Goal: Obtain resource: Download file/media

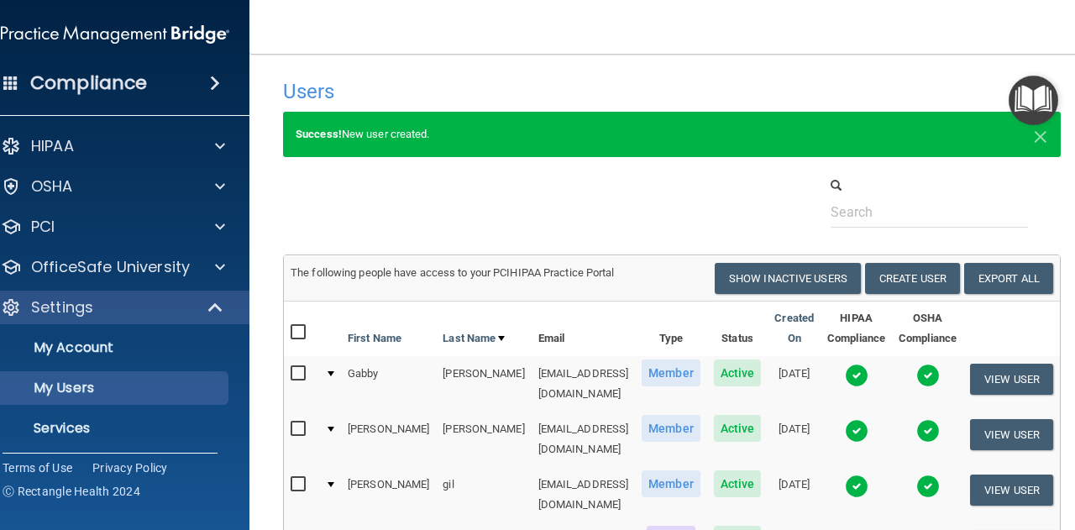
select select "20"
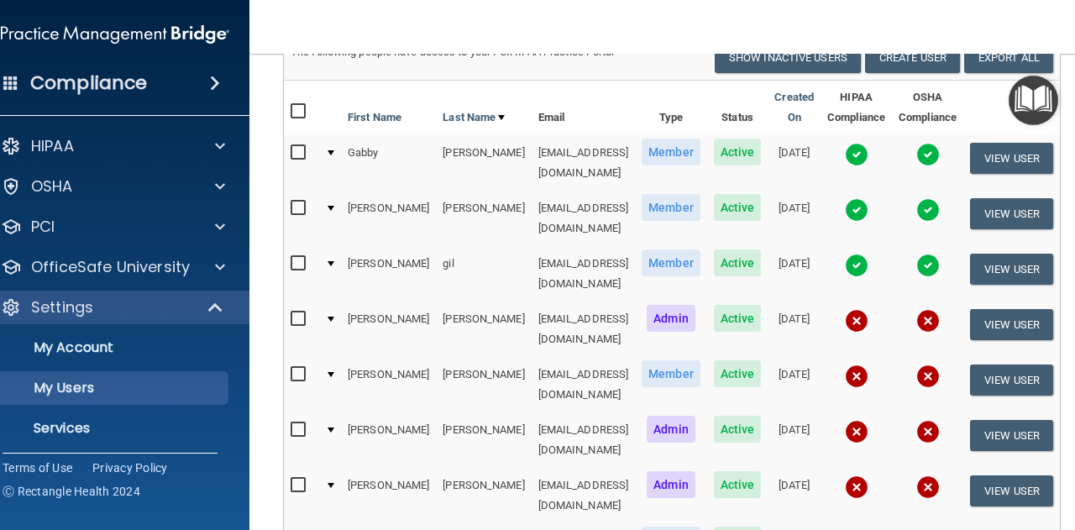
scroll to position [223, 0]
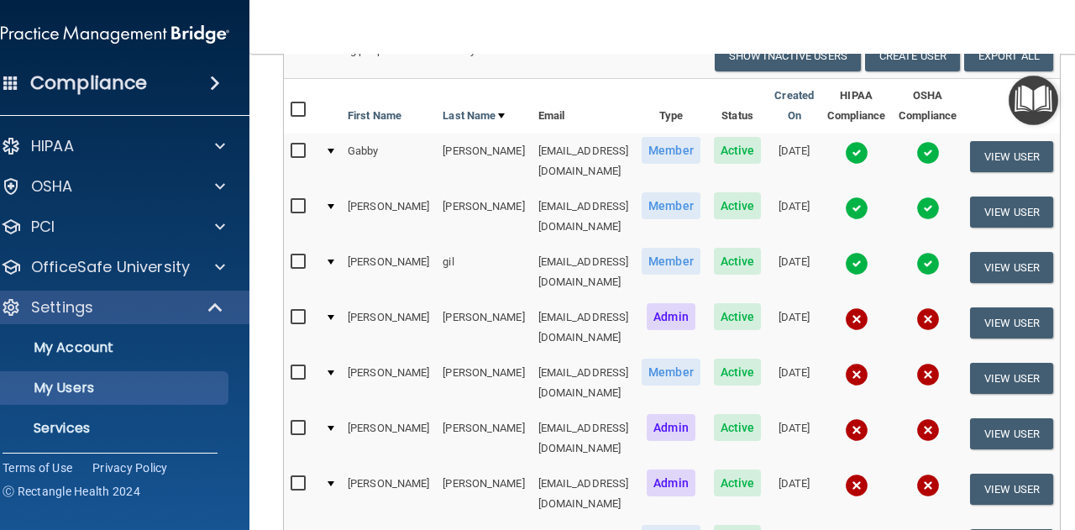
click at [869, 252] on img at bounding box center [857, 264] width 24 height 24
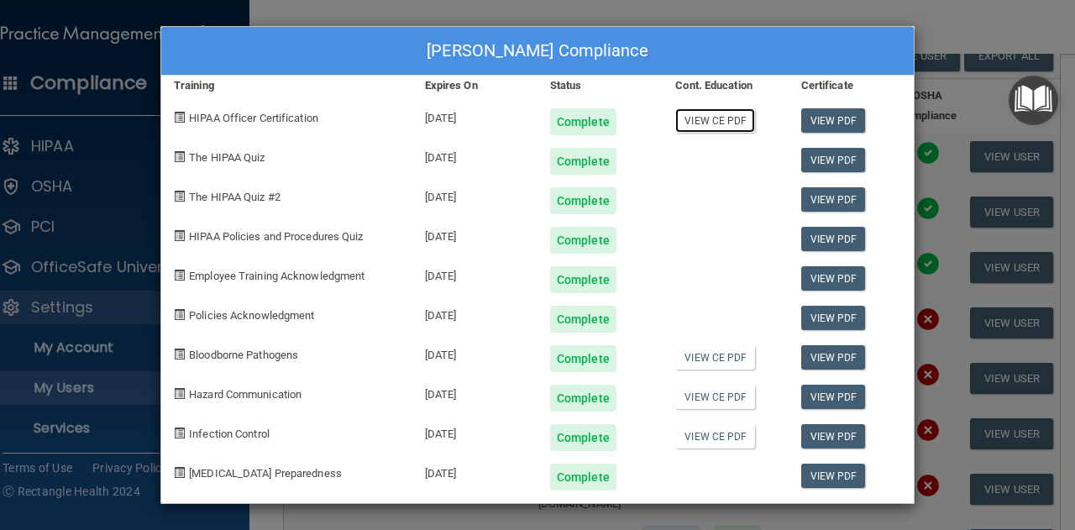
click at [700, 122] on link "View CE PDF" at bounding box center [715, 120] width 80 height 24
click at [710, 356] on link "View CE PDF" at bounding box center [715, 357] width 80 height 24
click at [726, 396] on link "View CE PDF" at bounding box center [715, 397] width 80 height 24
click at [711, 439] on link "View CE PDF" at bounding box center [715, 436] width 80 height 24
click at [823, 283] on link "View PDF" at bounding box center [834, 278] width 65 height 24
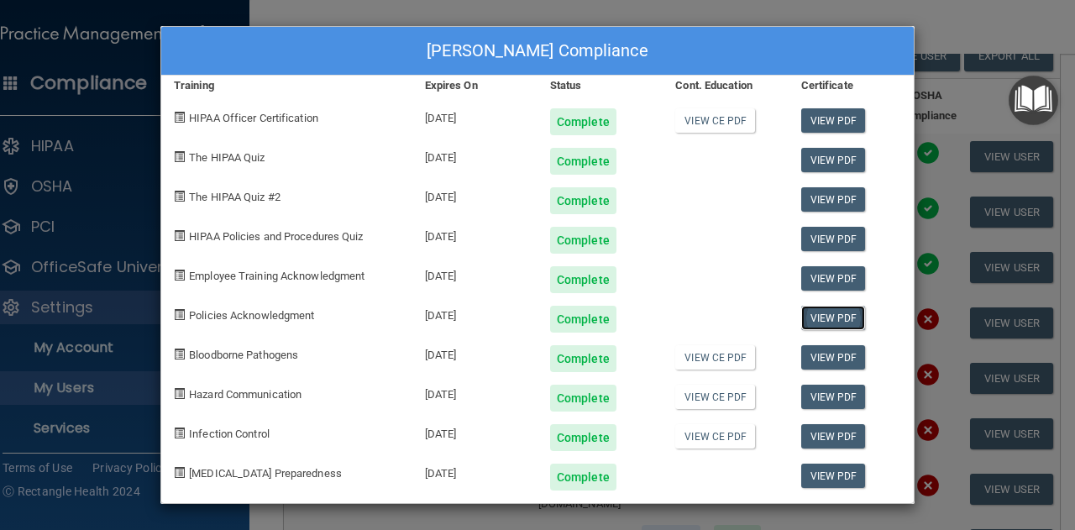
click at [815, 322] on link "View PDF" at bounding box center [834, 318] width 65 height 24
click at [825, 476] on link "View PDF" at bounding box center [834, 476] width 65 height 24
click at [936, 206] on div "[PERSON_NAME] Compliance Training Expires On Status Cont. Education Certificate…" at bounding box center [537, 265] width 1075 height 530
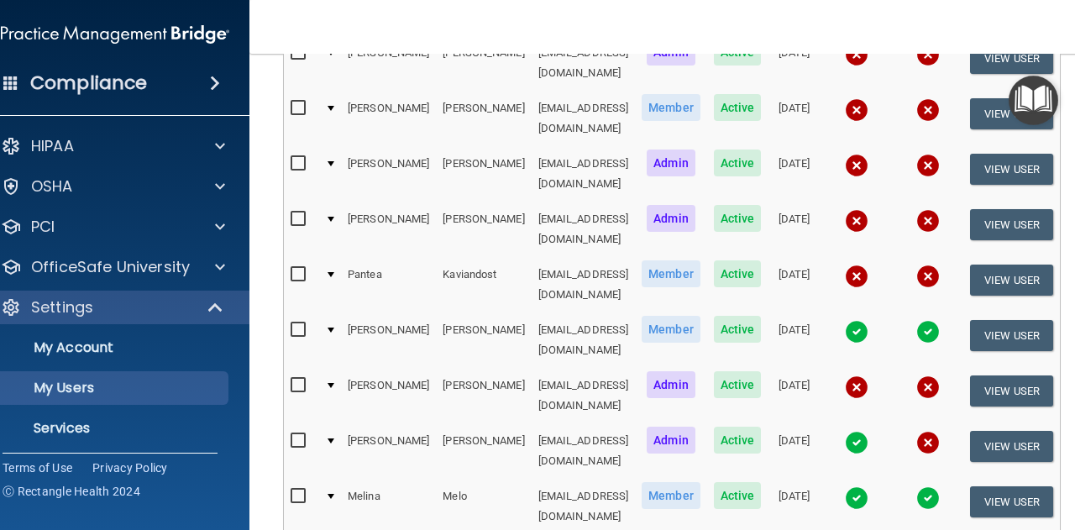
scroll to position [491, 0]
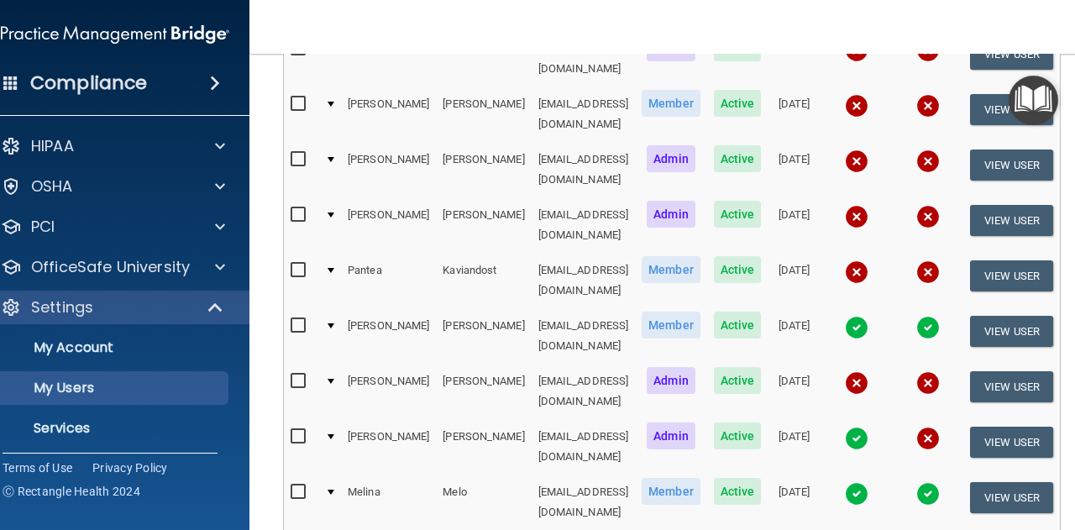
click at [869, 427] on img at bounding box center [857, 439] width 24 height 24
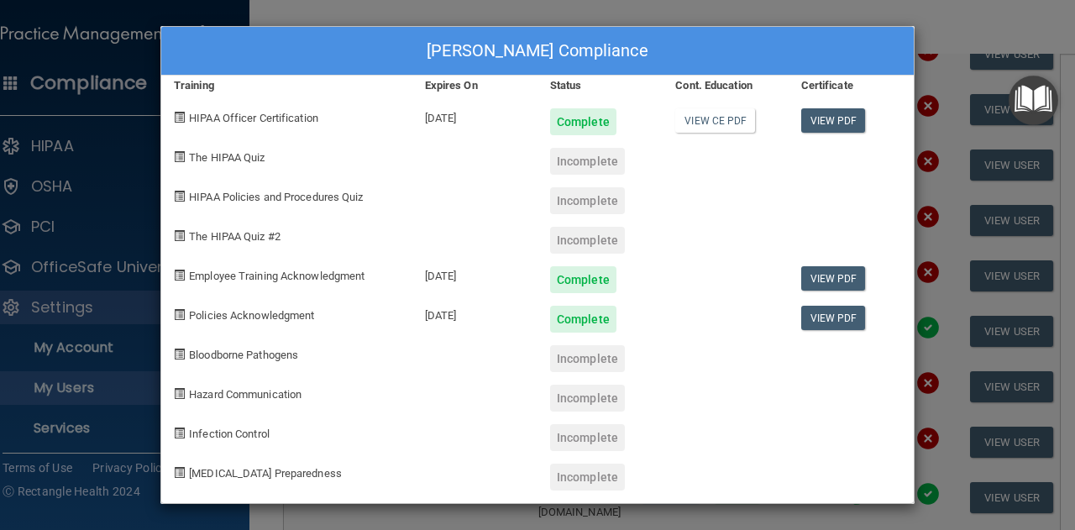
click at [614, 14] on div "[PERSON_NAME] Compliance Training Expires On Status Cont. Education Certificate…" at bounding box center [537, 265] width 1075 height 530
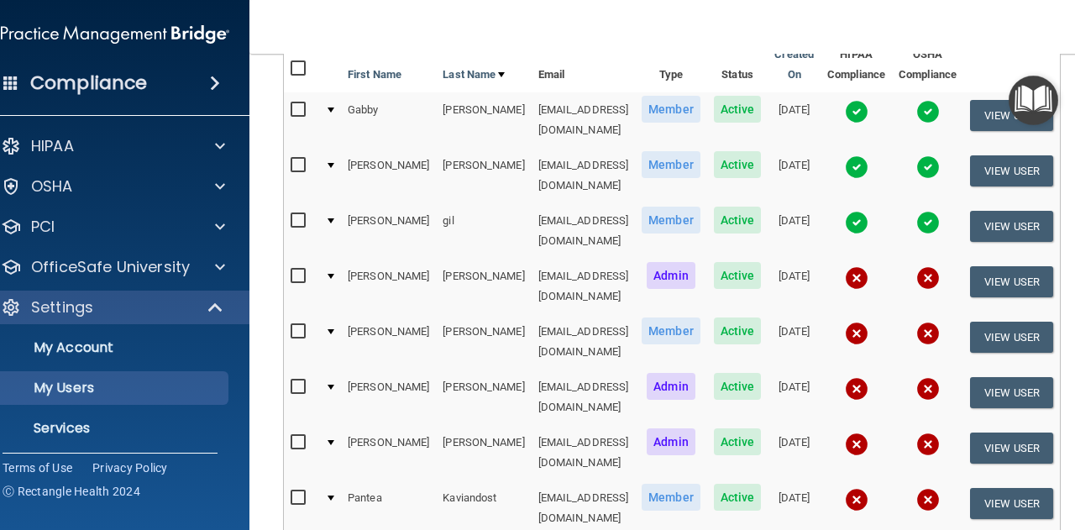
scroll to position [260, 0]
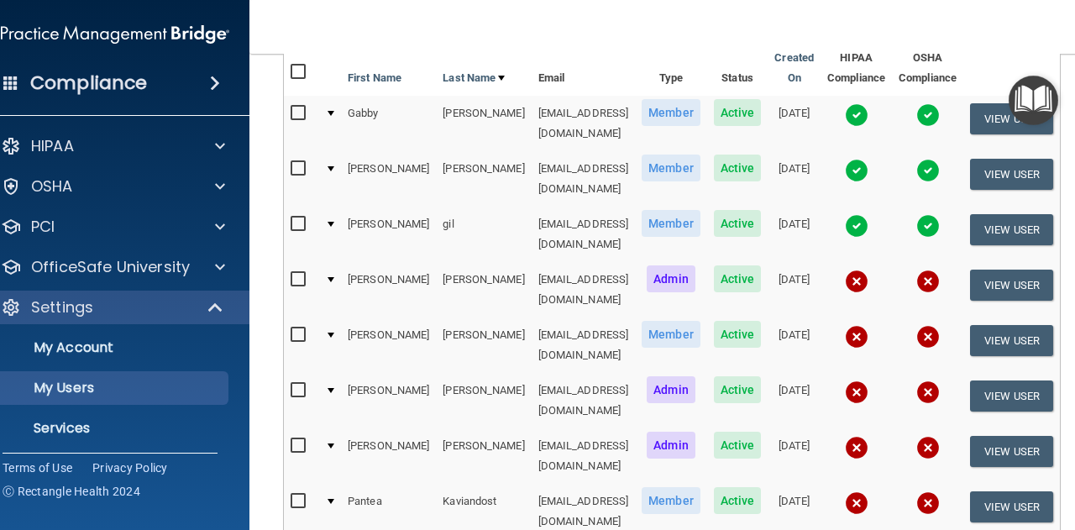
click at [869, 160] on img at bounding box center [857, 171] width 24 height 24
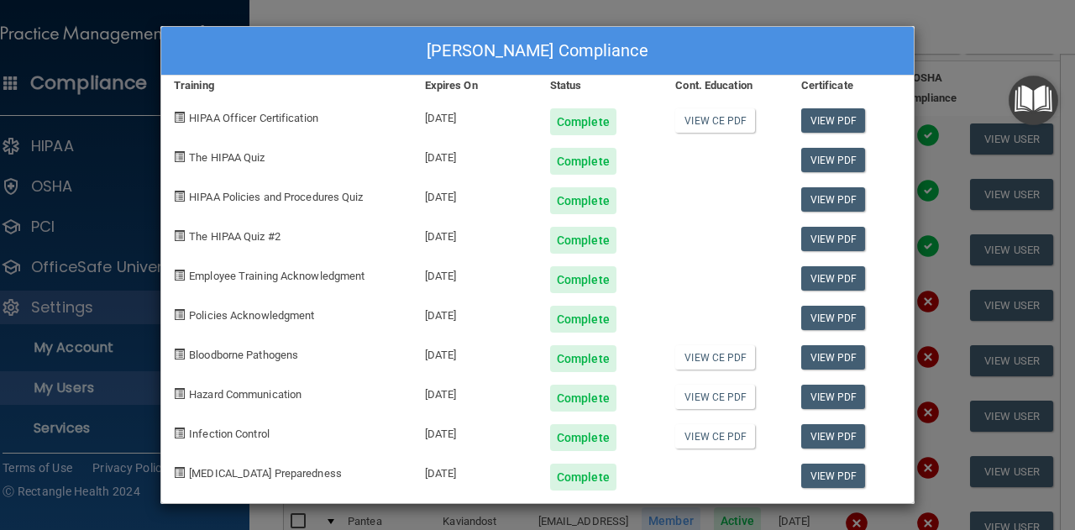
click at [942, 23] on div "[PERSON_NAME] Compliance Training Expires On Status Cont. Education Certificate…" at bounding box center [537, 265] width 1075 height 530
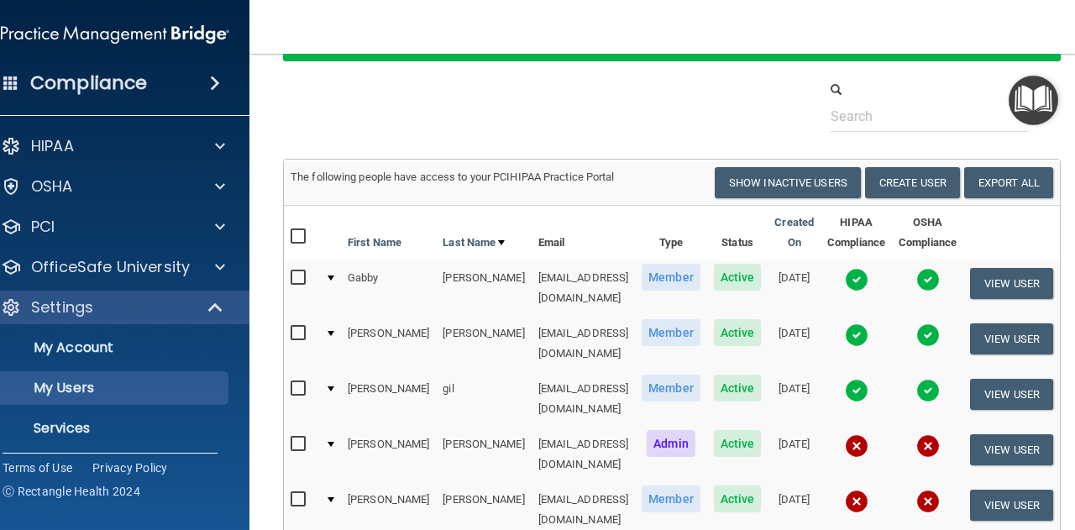
scroll to position [87, 0]
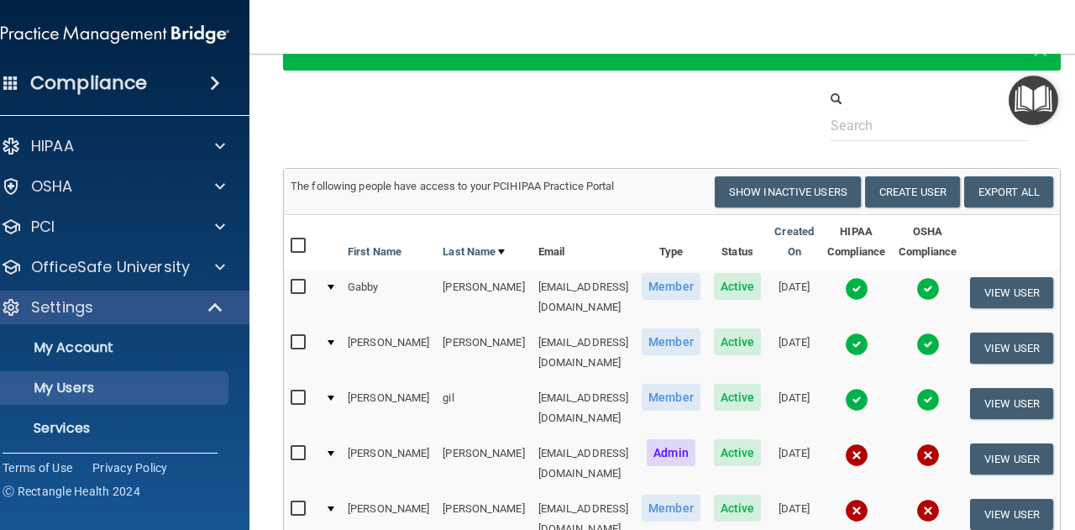
click at [869, 337] on img at bounding box center [857, 345] width 24 height 24
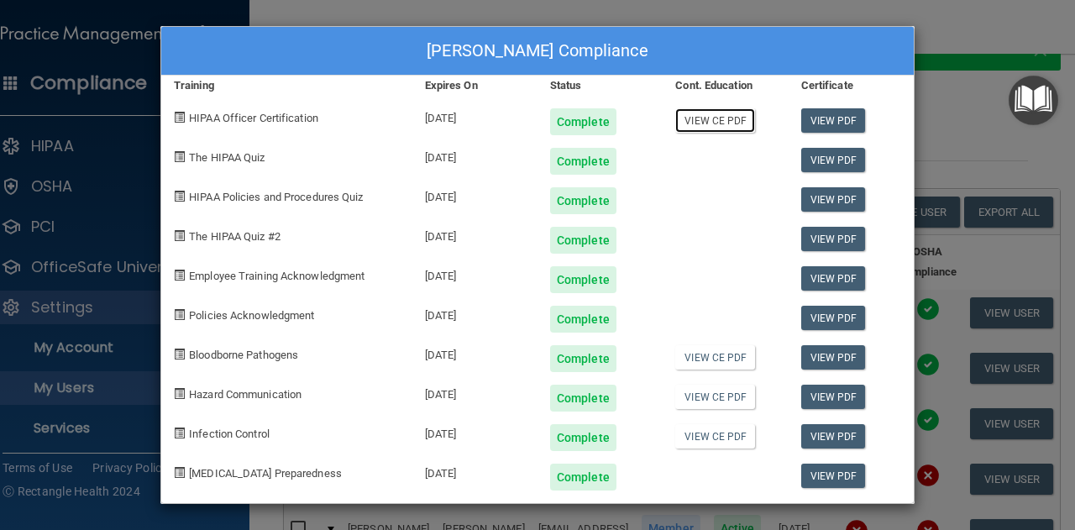
click at [714, 124] on link "View CE PDF" at bounding box center [715, 120] width 80 height 24
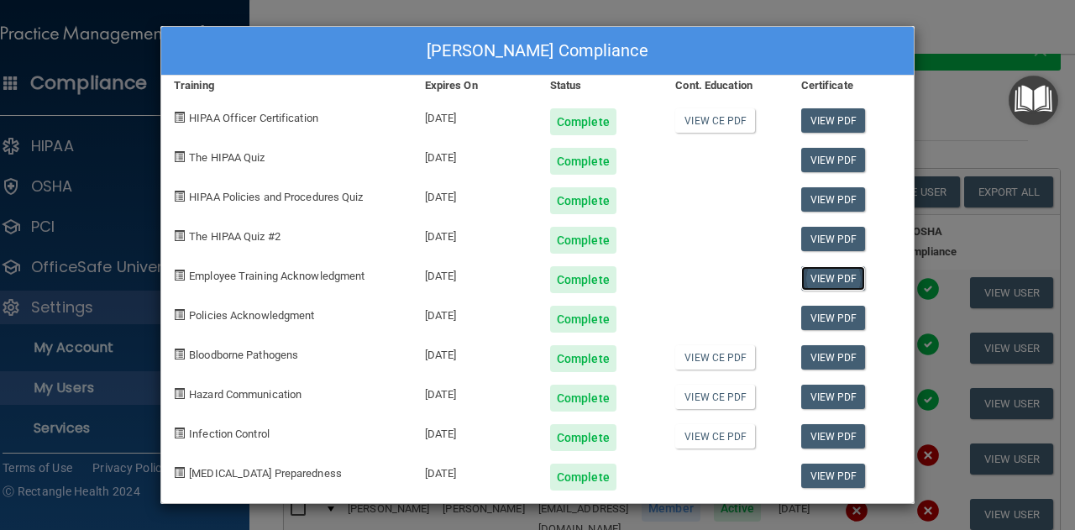
click at [818, 277] on link "View PDF" at bounding box center [834, 278] width 65 height 24
click at [840, 316] on link "View PDF" at bounding box center [834, 318] width 65 height 24
click at [698, 356] on link "View CE PDF" at bounding box center [715, 357] width 80 height 24
click at [718, 395] on link "View CE PDF" at bounding box center [715, 397] width 80 height 24
click at [705, 431] on link "View CE PDF" at bounding box center [715, 436] width 80 height 24
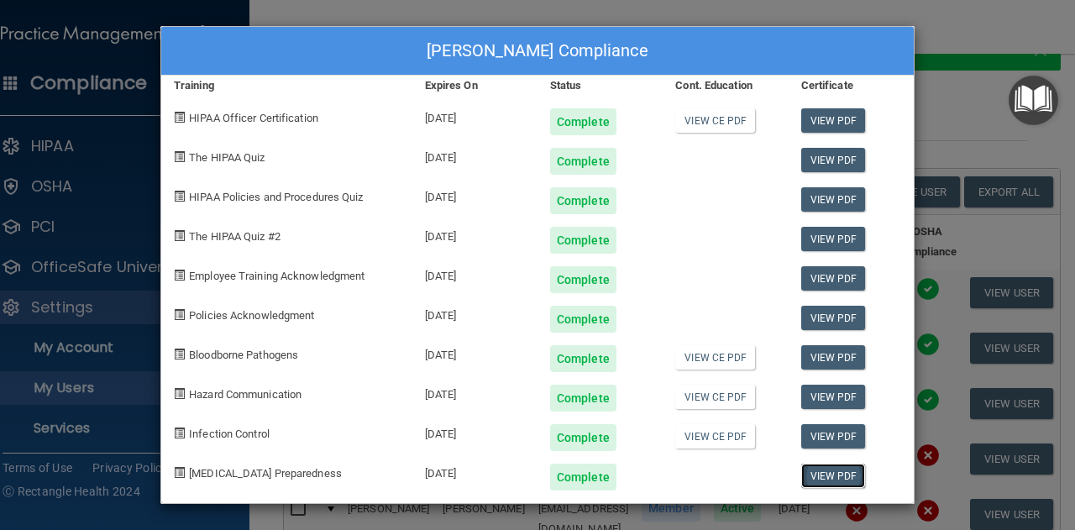
click at [830, 470] on link "View PDF" at bounding box center [834, 476] width 65 height 24
click at [962, 45] on div "[PERSON_NAME] Compliance Training Expires On Status Cont. Education Certificate…" at bounding box center [537, 265] width 1075 height 530
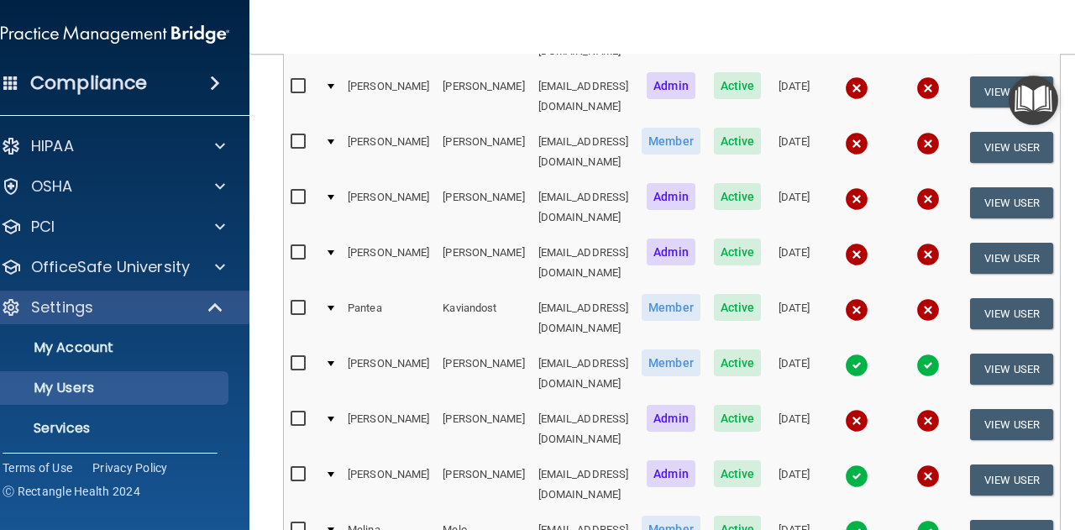
scroll to position [453, 0]
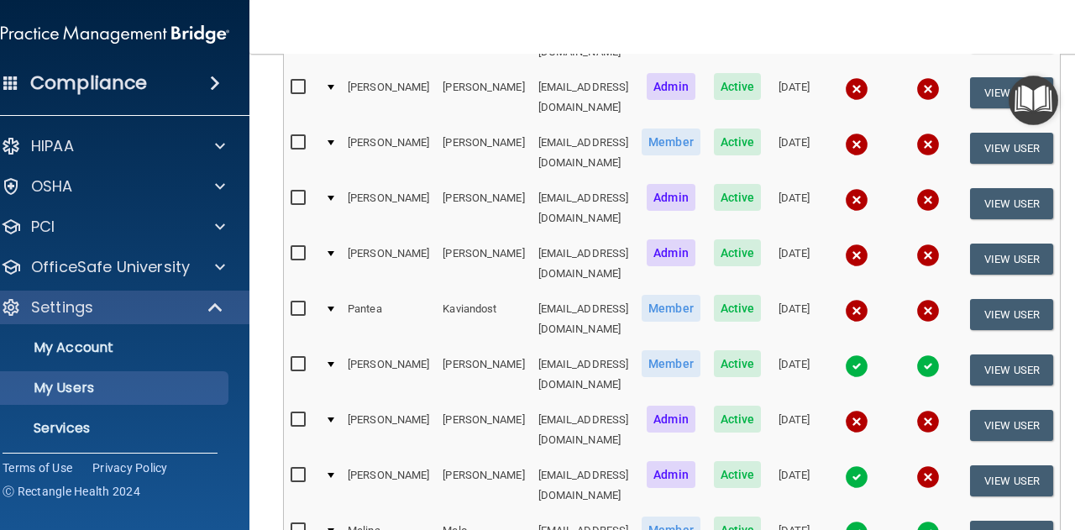
click at [940, 355] on img at bounding box center [929, 367] width 24 height 24
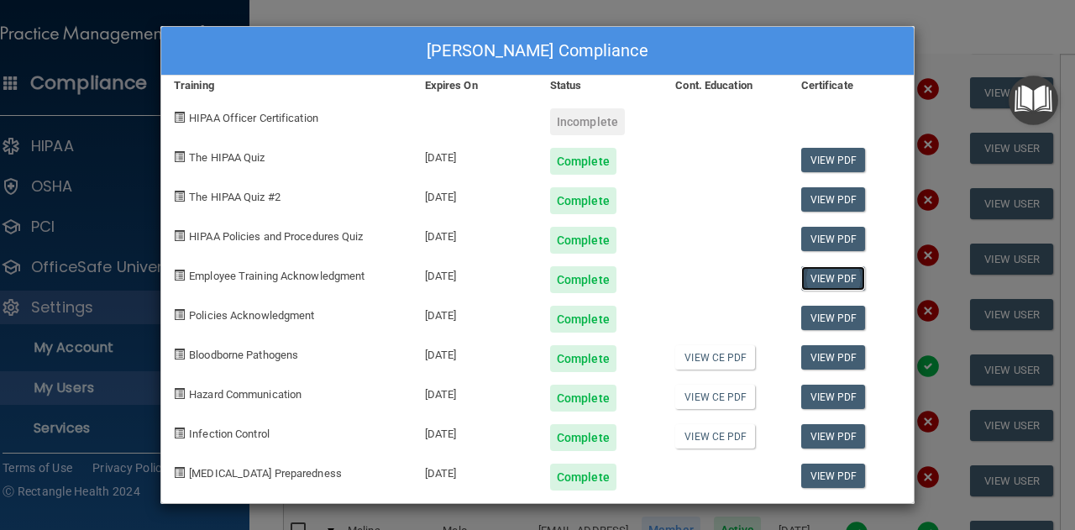
click at [838, 275] on link "View PDF" at bounding box center [834, 278] width 65 height 24
click at [846, 313] on link "View PDF" at bounding box center [834, 318] width 65 height 24
click at [726, 361] on link "View CE PDF" at bounding box center [715, 357] width 80 height 24
click at [735, 392] on link "View CE PDF" at bounding box center [715, 397] width 80 height 24
click at [701, 432] on link "View CE PDF" at bounding box center [715, 436] width 80 height 24
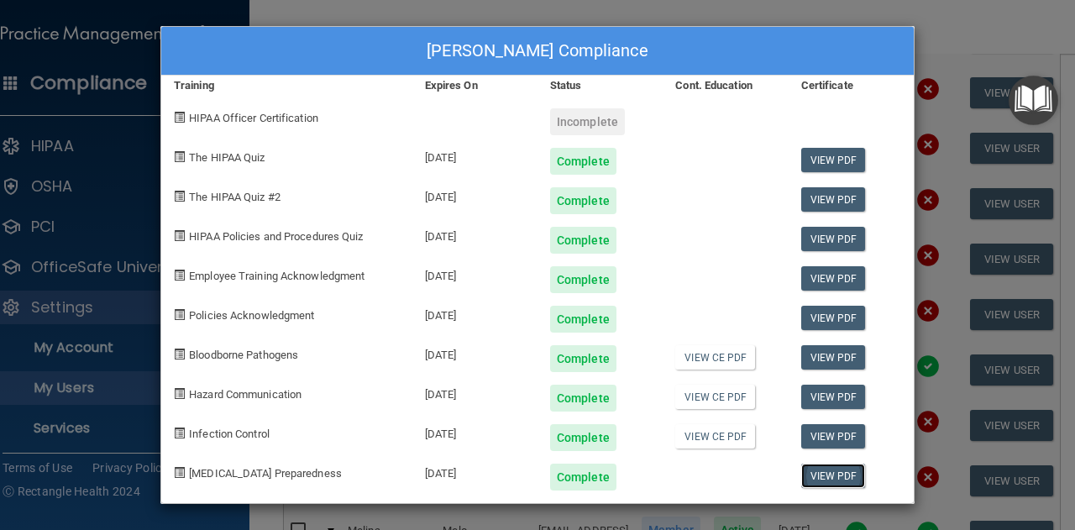
click at [837, 476] on link "View PDF" at bounding box center [834, 476] width 65 height 24
click at [933, 55] on div "[PERSON_NAME] Compliance Training Expires On Status Cont. Education Certificate…" at bounding box center [537, 265] width 1075 height 530
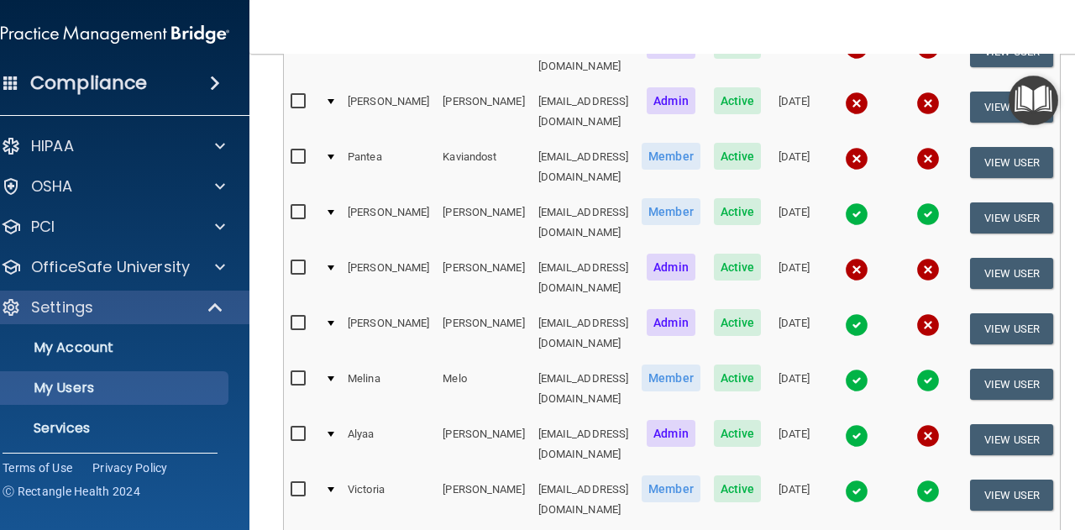
scroll to position [604, 0]
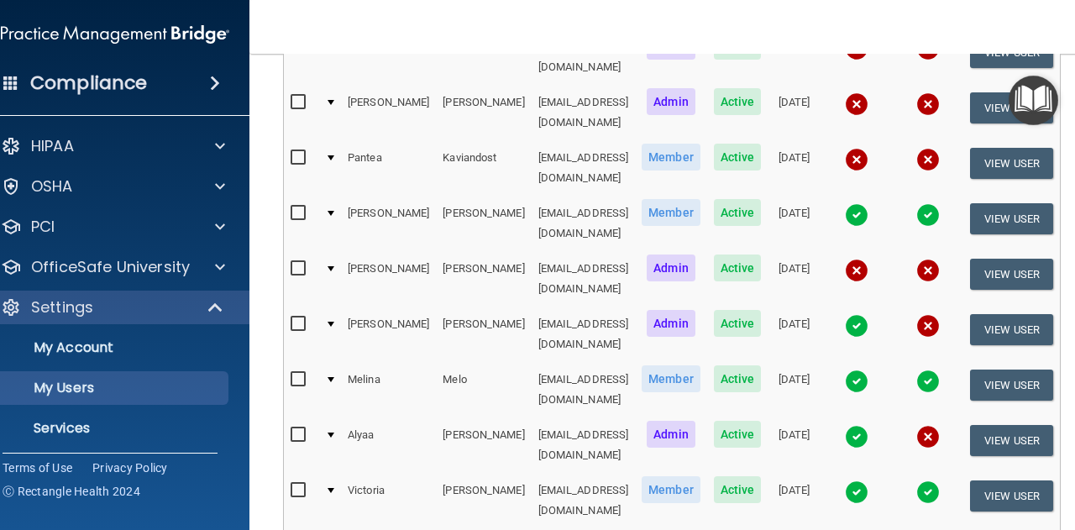
click at [869, 314] on img at bounding box center [857, 326] width 24 height 24
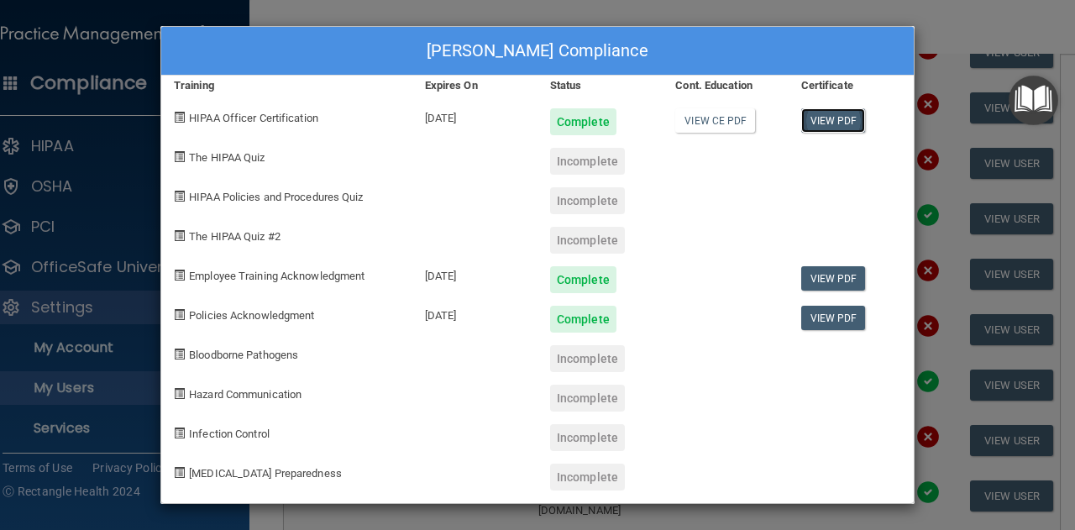
click at [831, 122] on link "View PDF" at bounding box center [834, 120] width 65 height 24
click at [823, 279] on link "View PDF" at bounding box center [834, 278] width 65 height 24
click at [827, 313] on link "View PDF" at bounding box center [834, 318] width 65 height 24
click at [949, 37] on div "[PERSON_NAME] Compliance Training Expires On Status Cont. Education Certificate…" at bounding box center [537, 265] width 1075 height 530
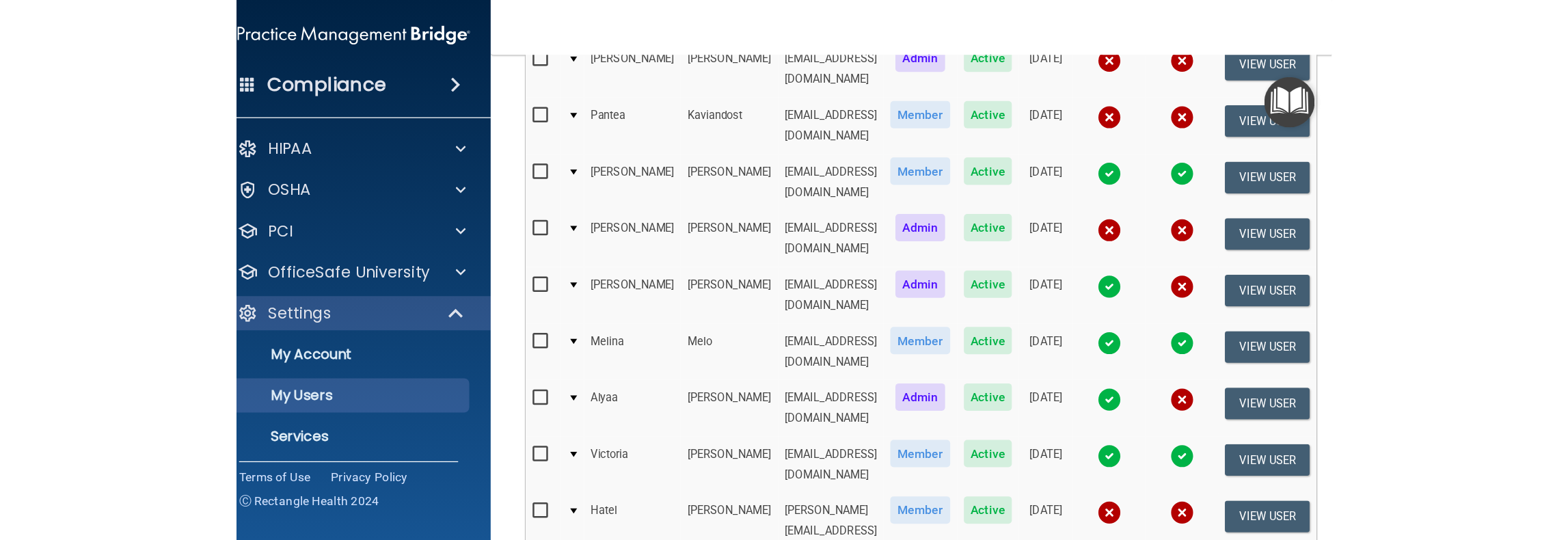
scroll to position [528, 0]
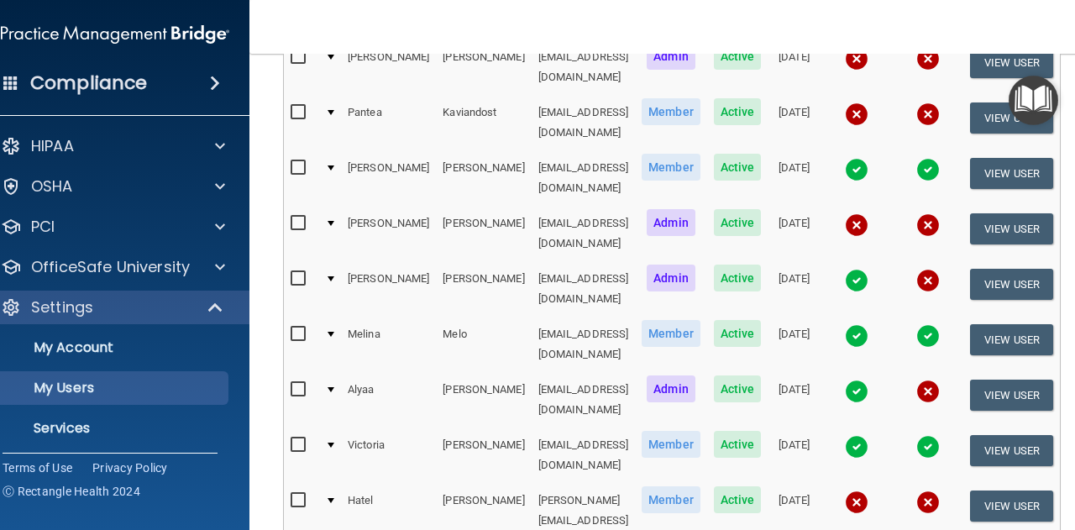
click at [869, 324] on img at bounding box center [857, 336] width 24 height 24
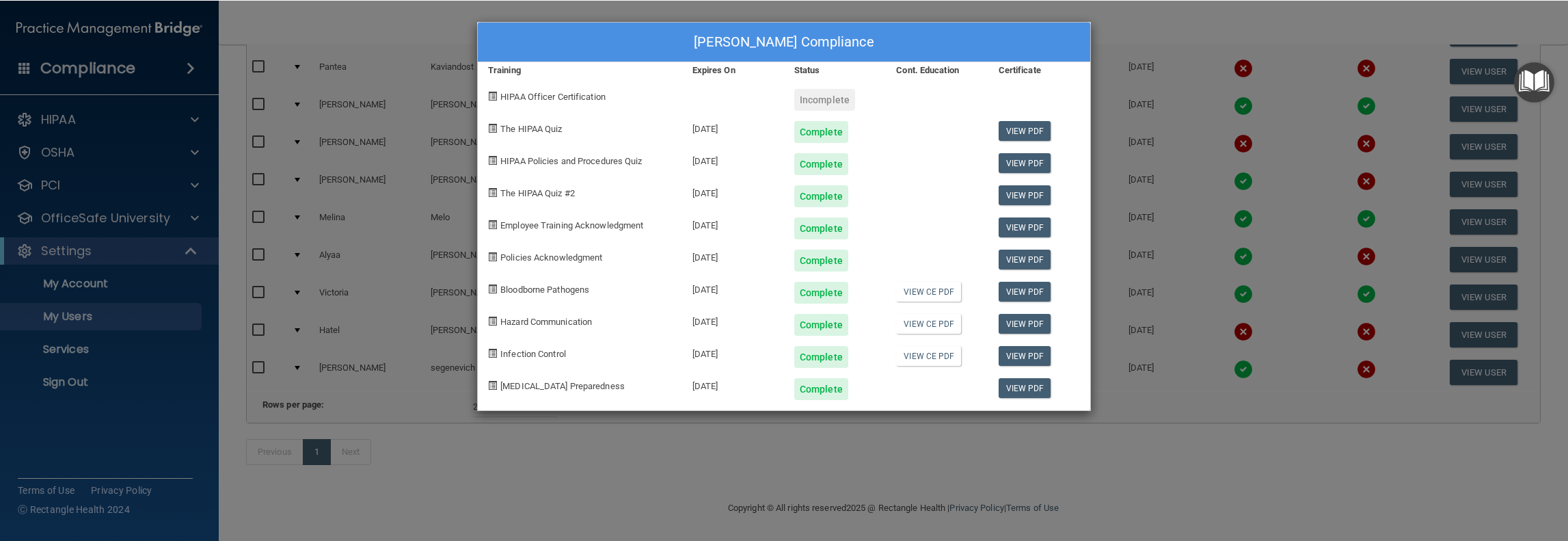
scroll to position [487, 0]
click at [875, 129] on link "View PDF" at bounding box center [1024, 130] width 53 height 20
click at [875, 226] on link "View PDF" at bounding box center [1024, 226] width 53 height 20
click at [875, 262] on link "View PDF" at bounding box center [1024, 259] width 53 height 20
click at [875, 256] on link "View PDF" at bounding box center [1024, 259] width 53 height 20
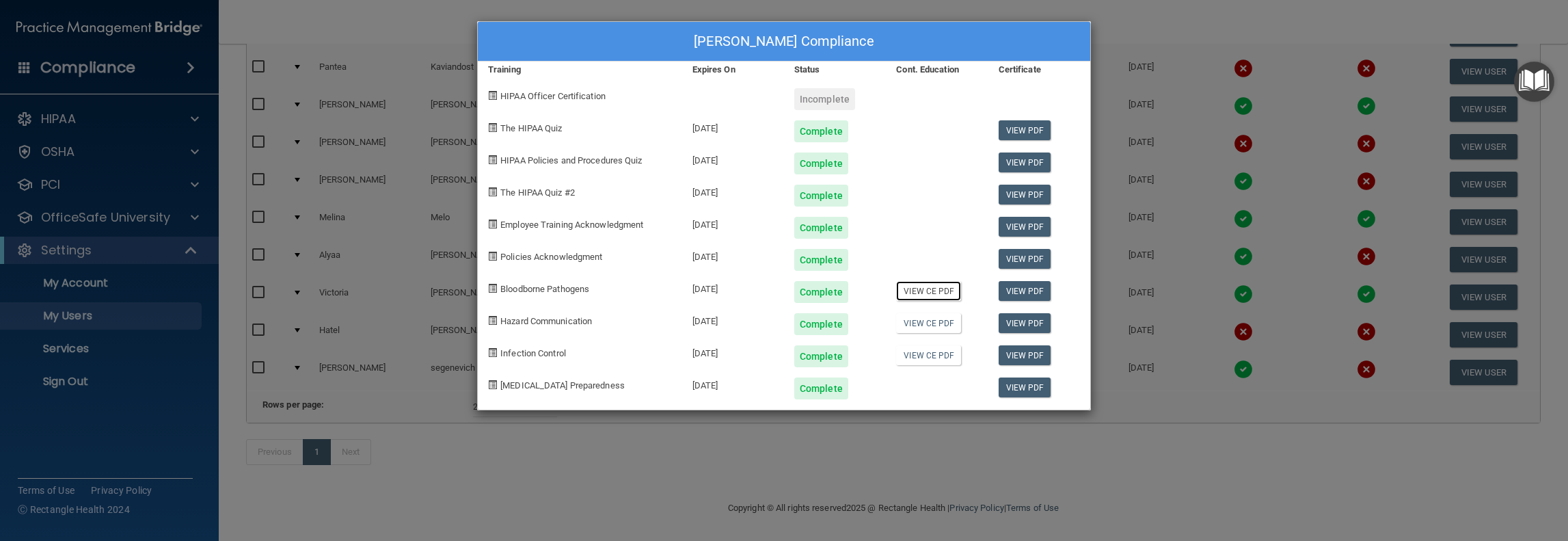
click at [875, 289] on link "View CE PDF" at bounding box center [928, 290] width 65 height 20
click at [875, 327] on link "View CE PDF" at bounding box center [928, 323] width 65 height 20
click at [875, 356] on link "View CE PDF" at bounding box center [928, 355] width 65 height 20
click at [875, 385] on link "View PDF" at bounding box center [1024, 387] width 53 height 20
click at [875, 33] on div "[PERSON_NAME] Compliance Training Expires On Status Cont. Education Certificate…" at bounding box center [784, 270] width 1568 height 541
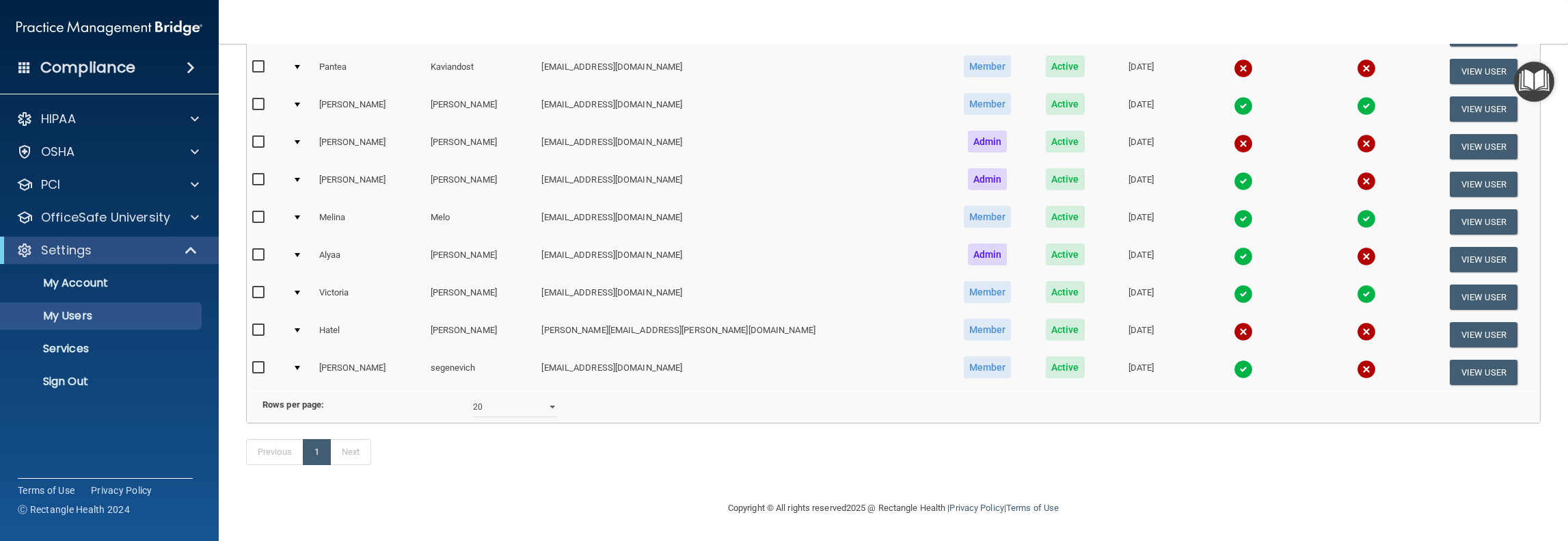
click at [875, 247] on img at bounding box center [1244, 256] width 20 height 20
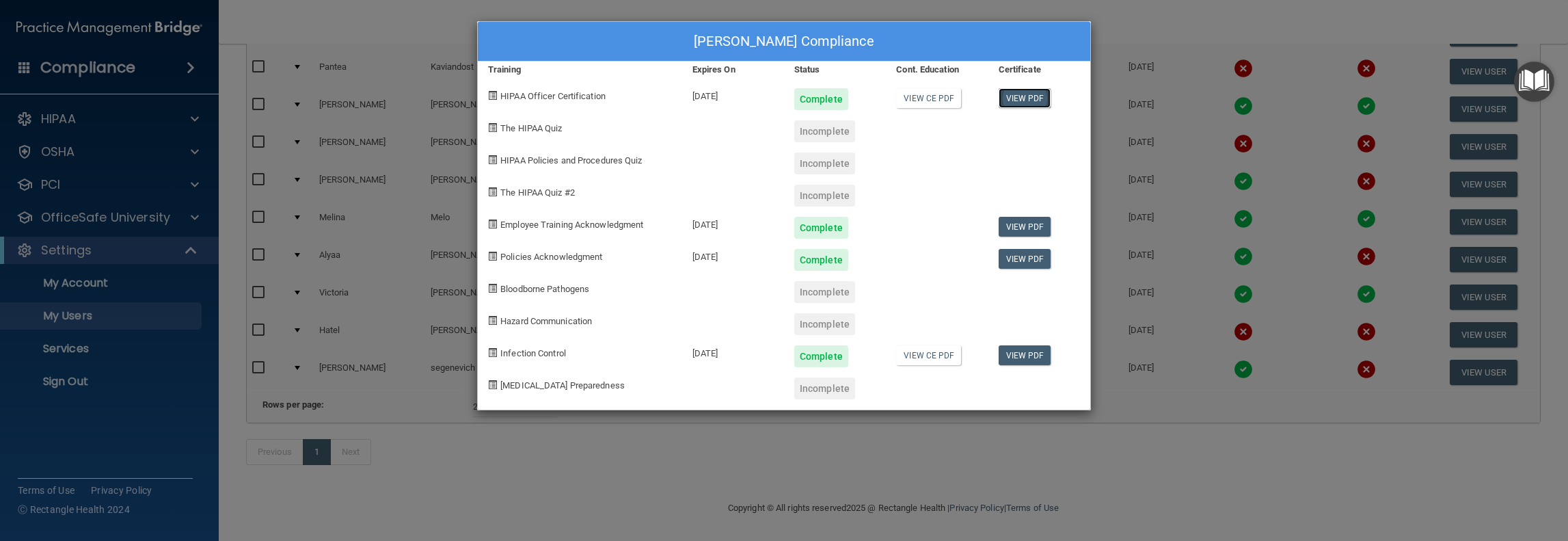
click at [875, 98] on link "View PDF" at bounding box center [1024, 98] width 53 height 20
click at [875, 226] on link "View PDF" at bounding box center [1024, 226] width 53 height 20
click at [875, 254] on link "View PDF" at bounding box center [1024, 259] width 53 height 20
click at [875, 354] on link "View PDF" at bounding box center [1024, 355] width 53 height 20
click at [875, 377] on div "[PERSON_NAME] Compliance Training Expires On Status Cont. Education Certificate…" at bounding box center [784, 270] width 1568 height 541
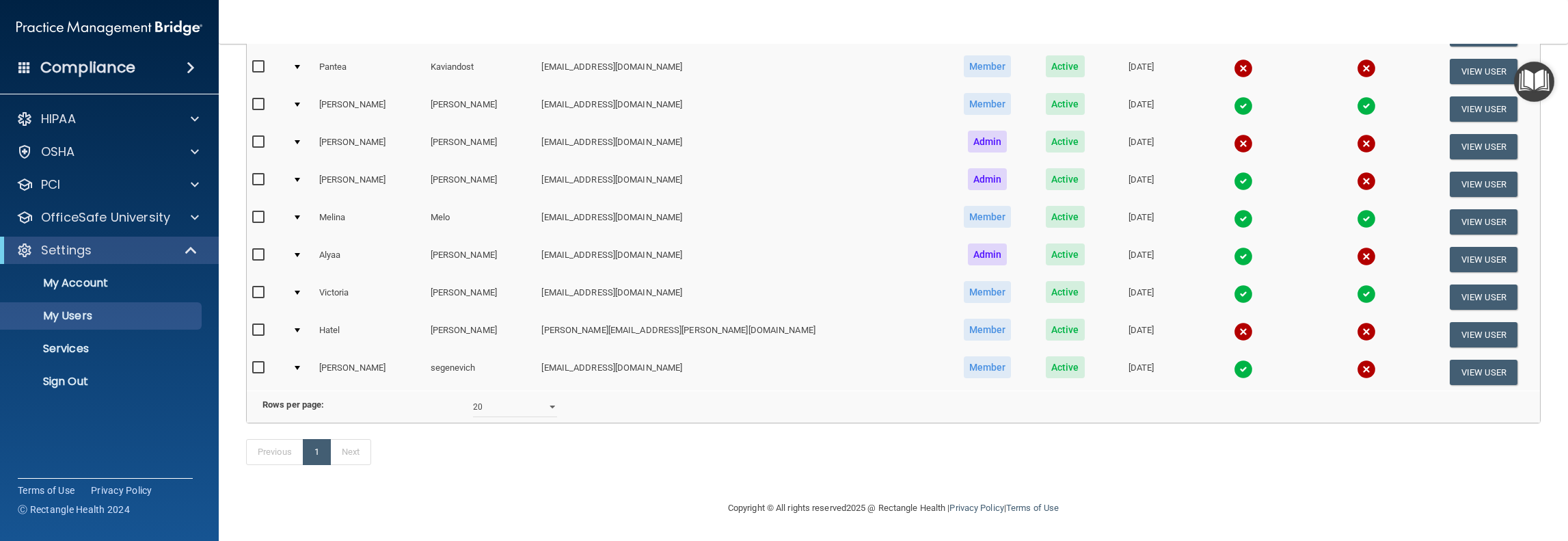
click at [875, 285] on img at bounding box center [1244, 294] width 20 height 20
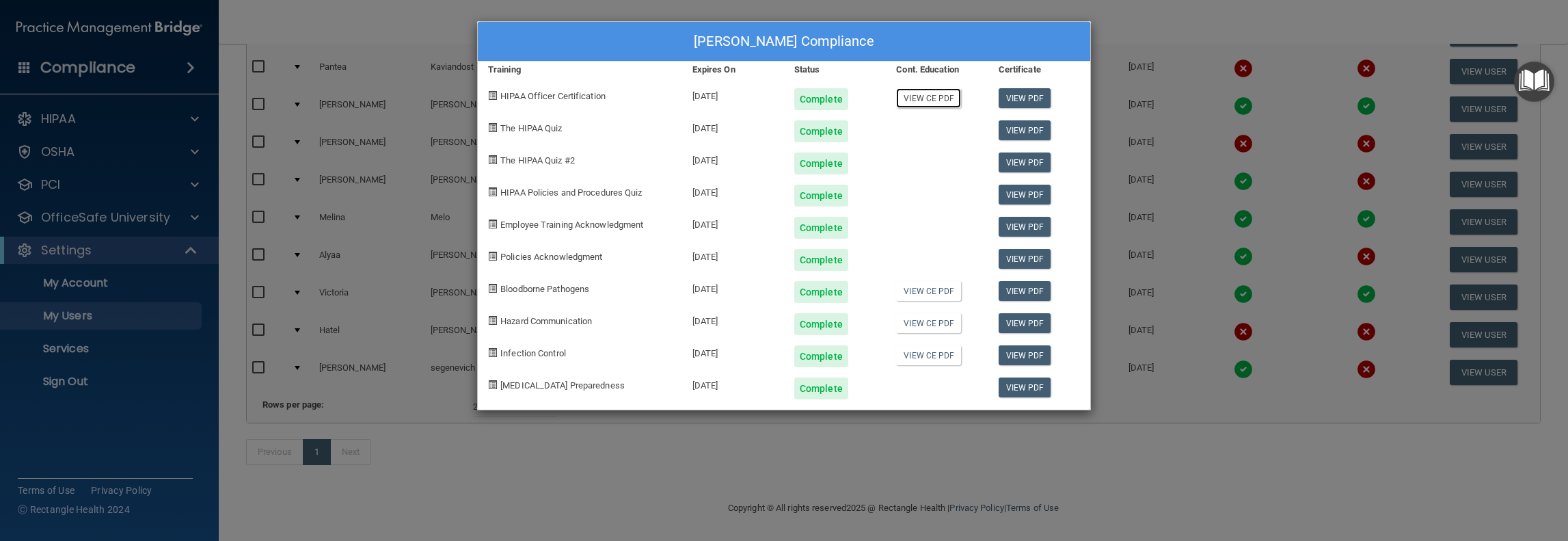
click at [875, 98] on link "View CE PDF" at bounding box center [928, 98] width 65 height 20
click at [875, 225] on link "View PDF" at bounding box center [1024, 226] width 53 height 20
click at [875, 258] on link "View PDF" at bounding box center [1024, 259] width 53 height 20
click at [875, 294] on link "View CE PDF" at bounding box center [928, 290] width 65 height 20
click at [875, 322] on link "View CE PDF" at bounding box center [928, 323] width 65 height 20
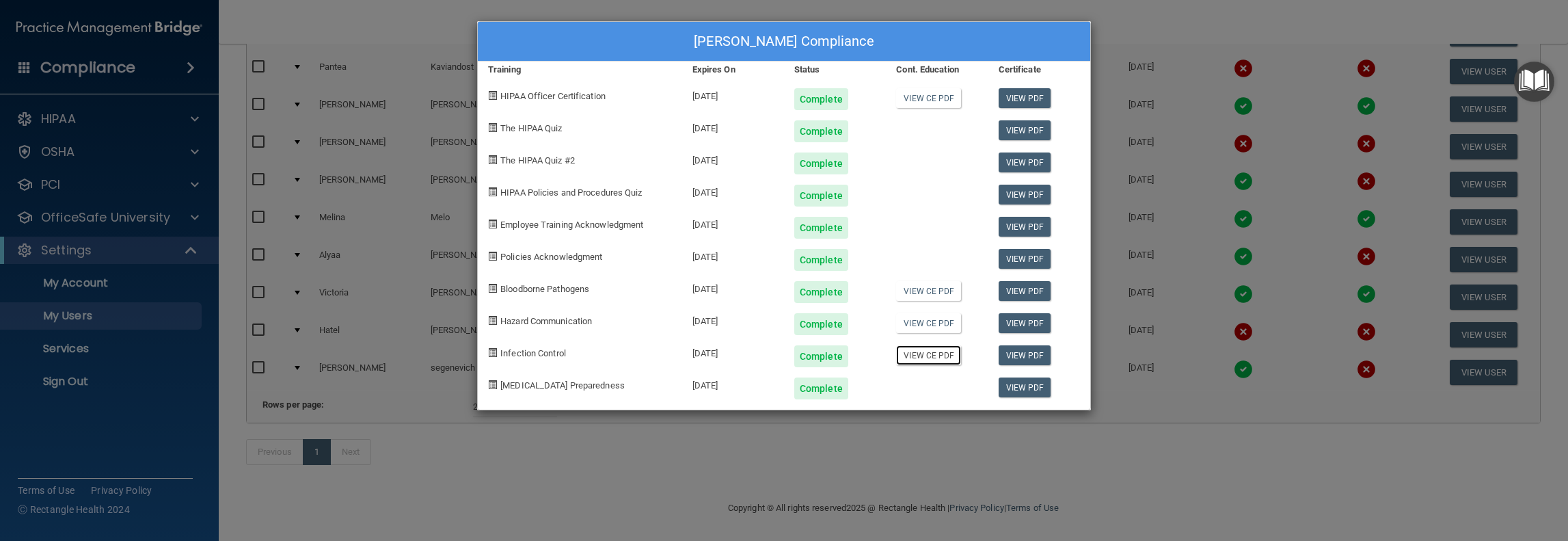
click at [875, 355] on link "View CE PDF" at bounding box center [928, 355] width 65 height 20
click at [875, 386] on link "View PDF" at bounding box center [1024, 387] width 53 height 20
click at [438, 430] on div "[PERSON_NAME] Compliance Training Expires On Status Cont. Education Certificate…" at bounding box center [784, 270] width 1568 height 541
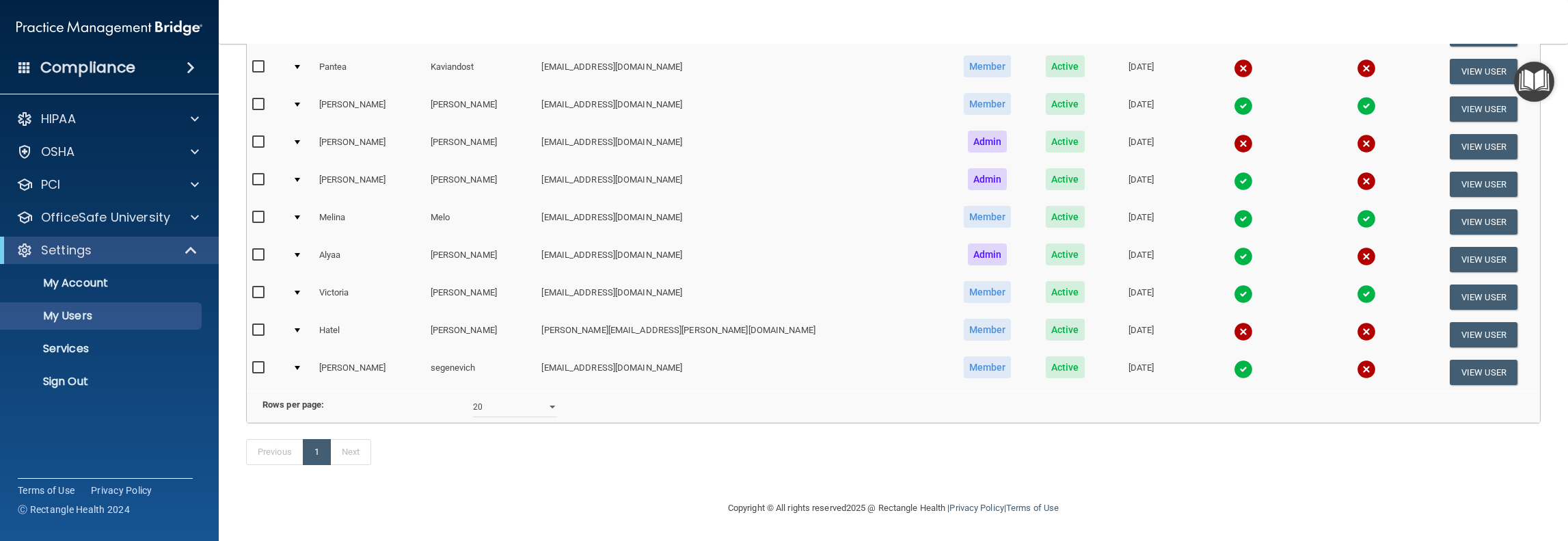
click at [875, 360] on img at bounding box center [1244, 369] width 20 height 20
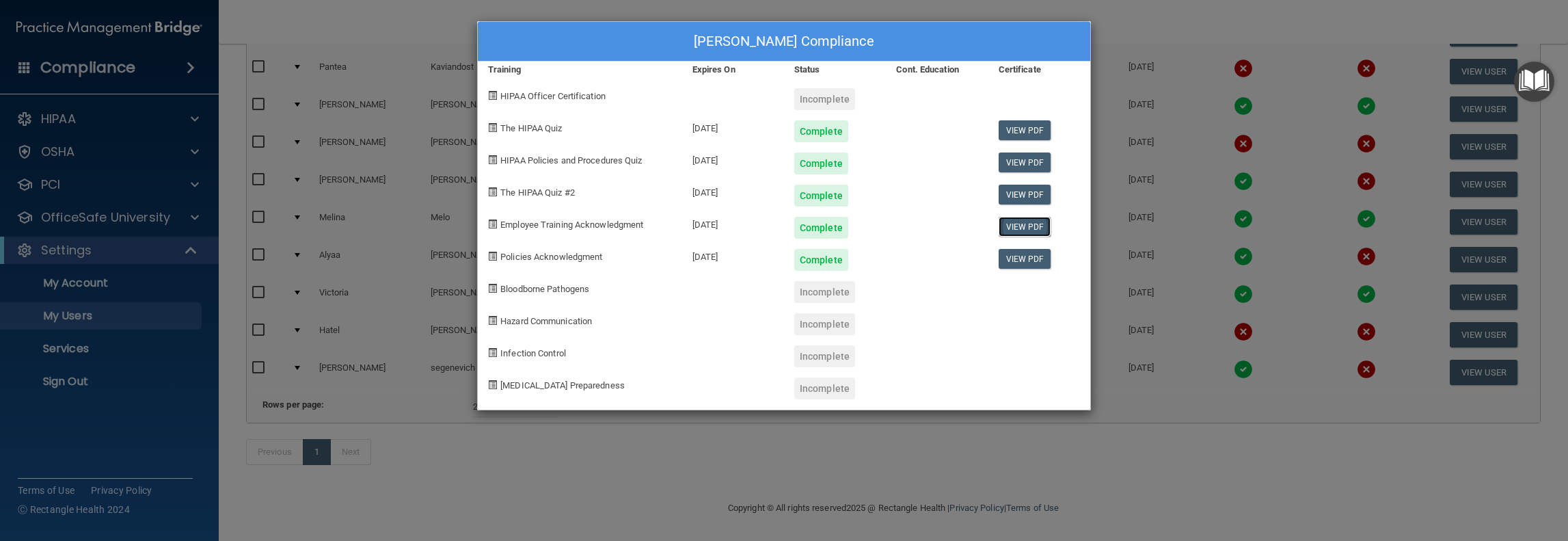
click at [875, 223] on link "View PDF" at bounding box center [1024, 226] width 53 height 20
click at [875, 229] on link "View PDF" at bounding box center [1024, 226] width 53 height 20
click at [875, 264] on link "View PDF" at bounding box center [1024, 259] width 53 height 20
